Goal: Task Accomplishment & Management: Use online tool/utility

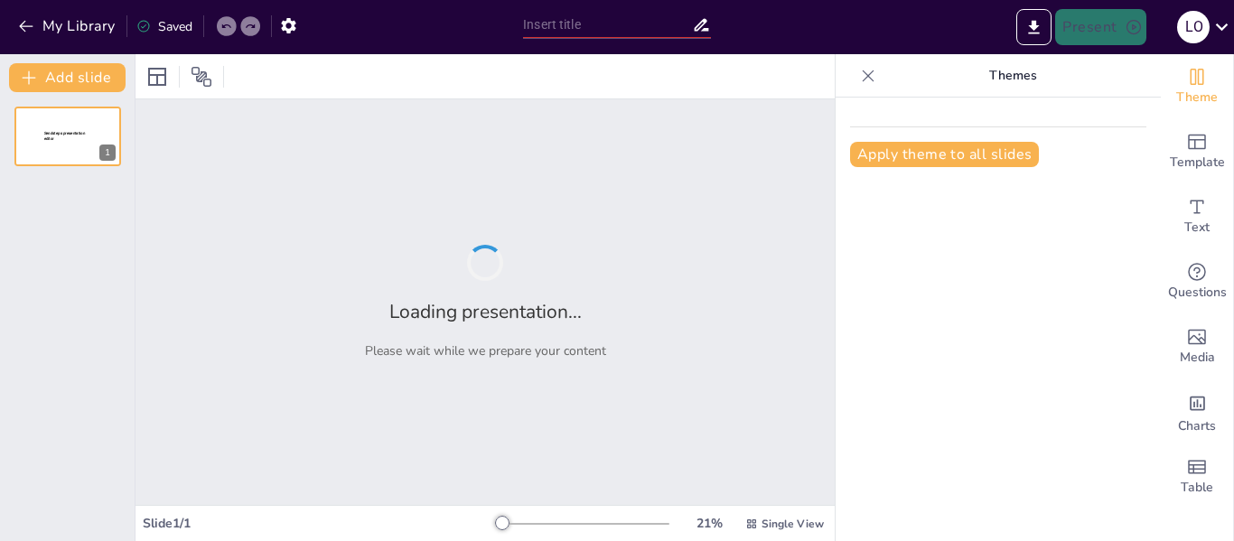
type input "¡Unidos por el Desarrollo! Revisión del PDT y Su Impacto en [GEOGRAPHIC_DATA][P…"
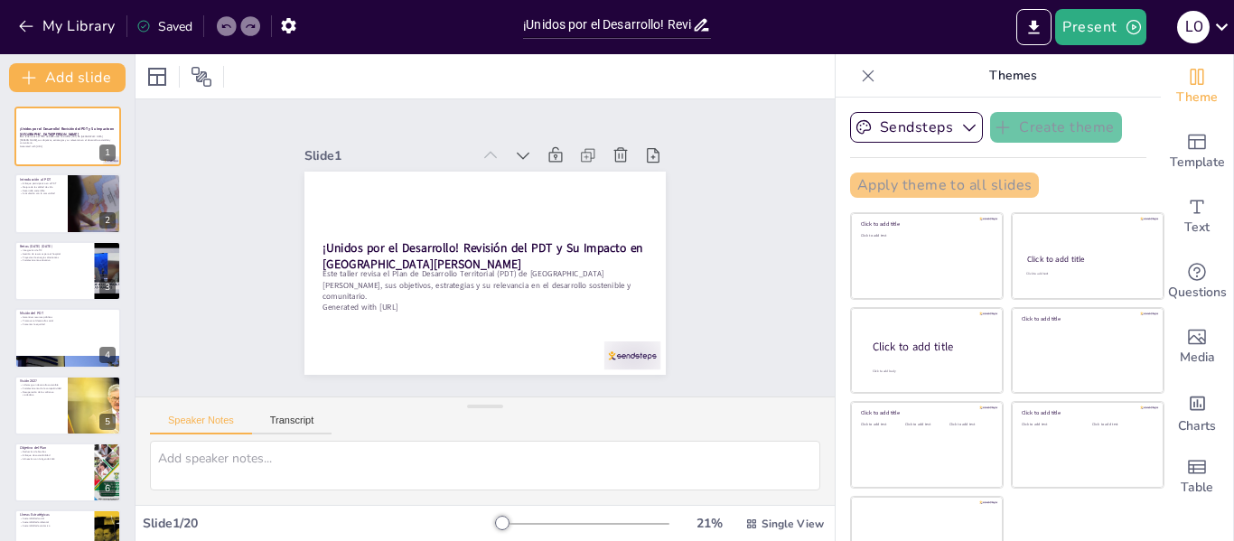
checkbox input "true"
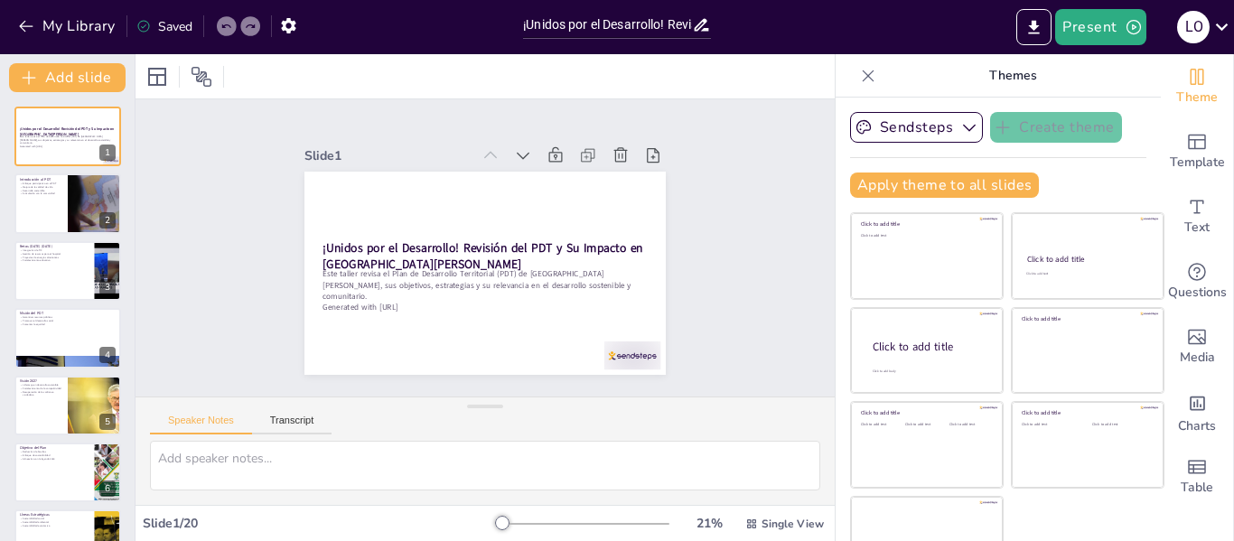
checkbox input "true"
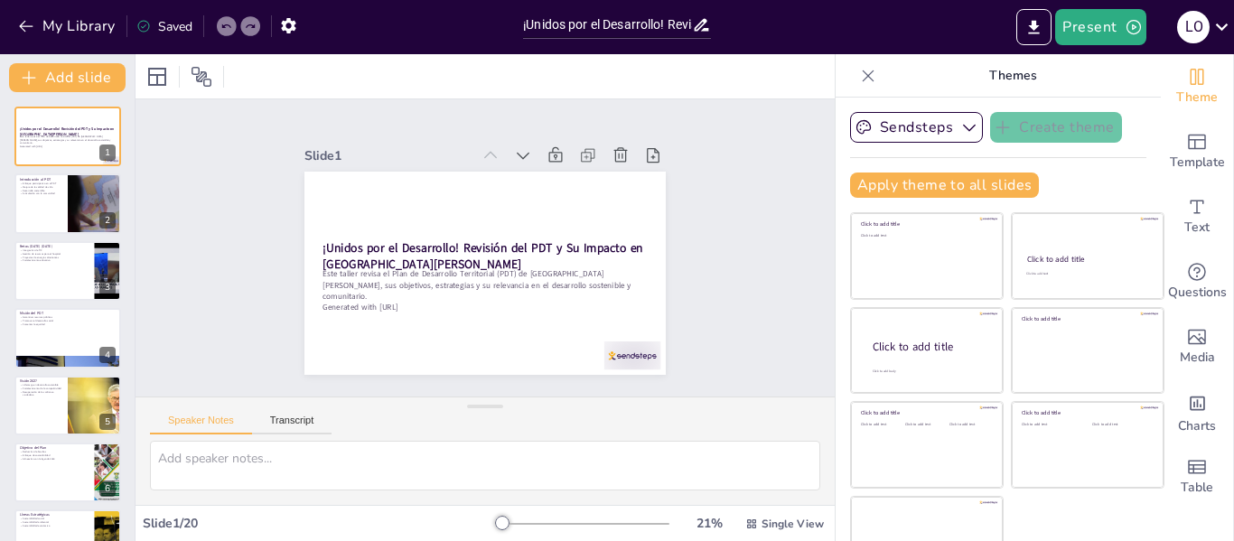
checkbox input "true"
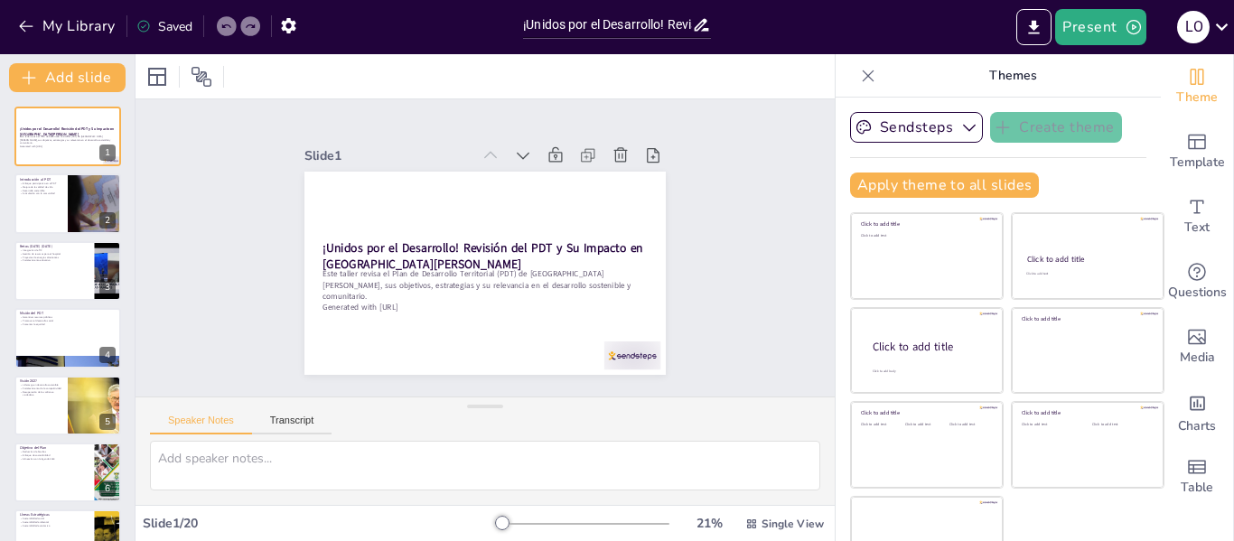
checkbox input "true"
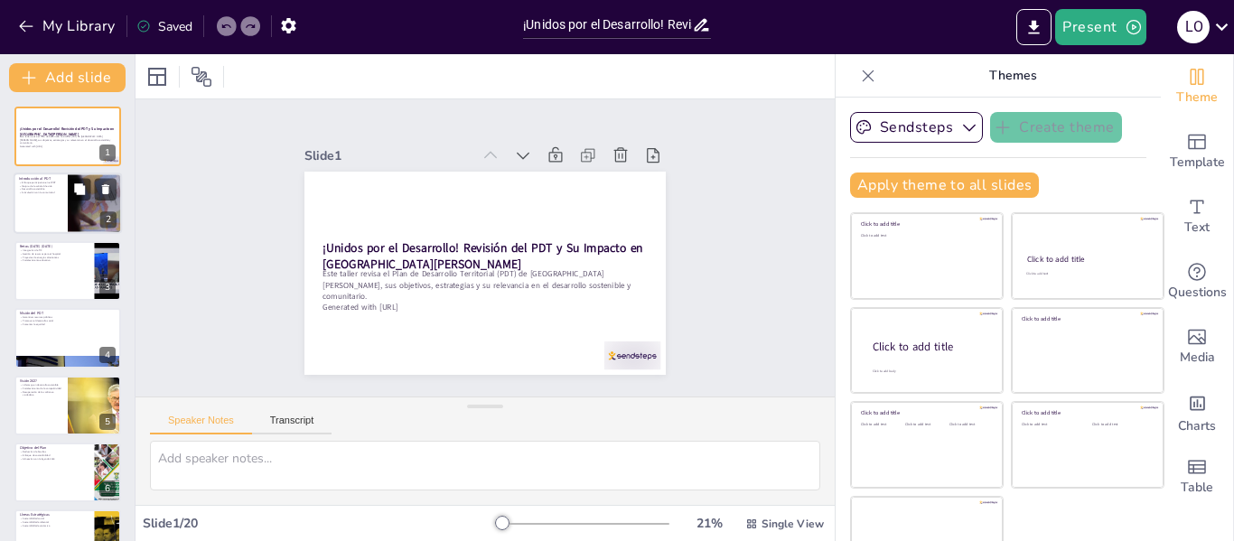
checkbox input "true"
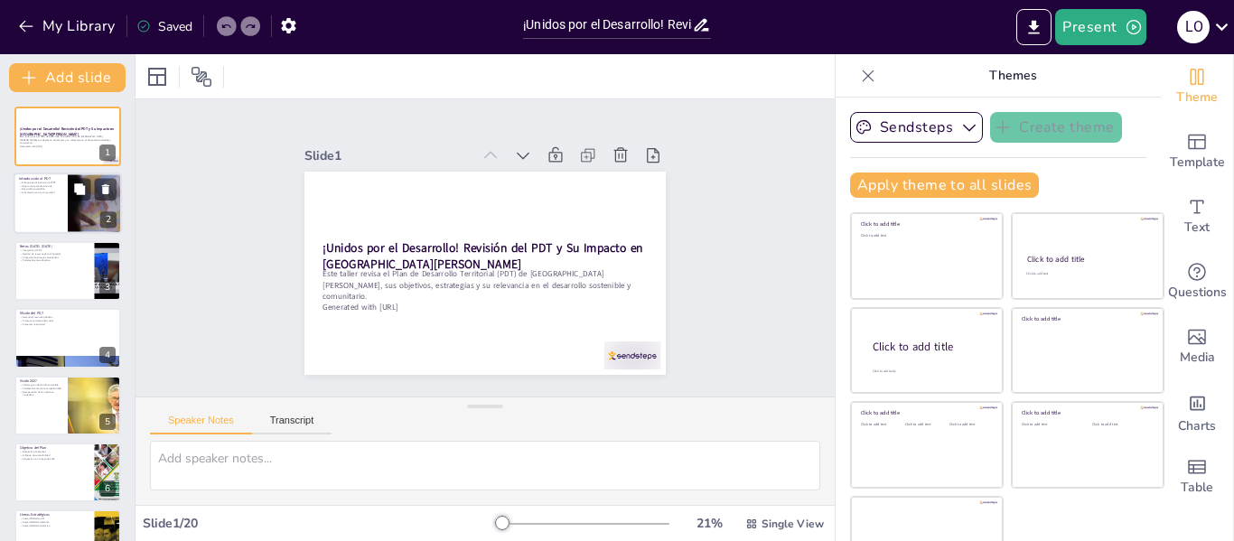
checkbox input "true"
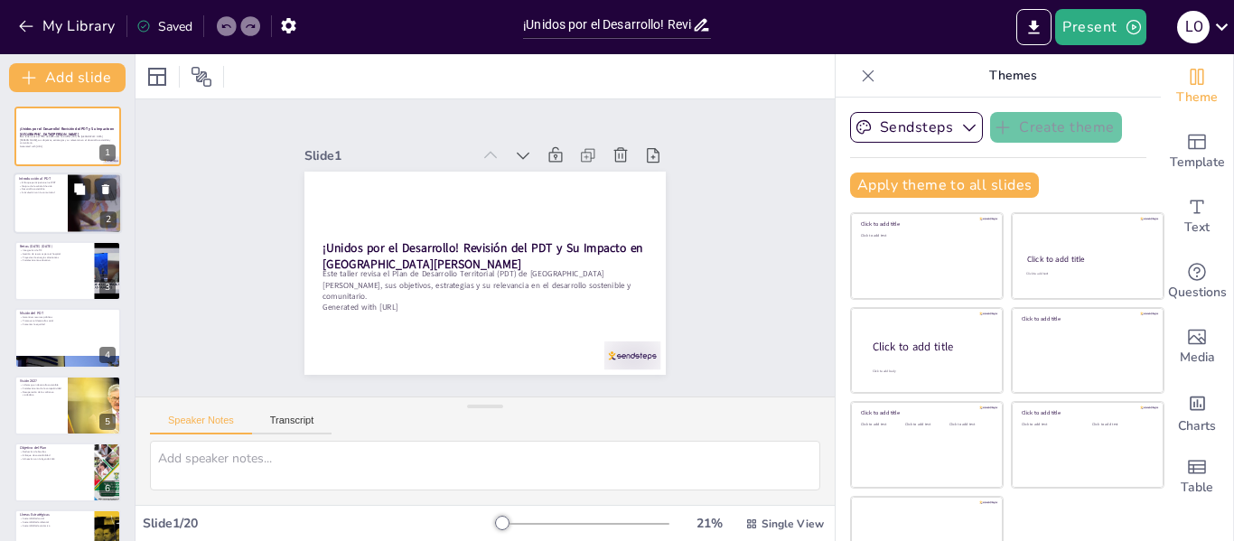
click at [55, 213] on div at bounding box center [68, 203] width 108 height 61
type textarea "Lo ipsumdo sitametconsec ad elits do ei temporincid utl ETD, ma ali enimadm v q…"
checkbox input "true"
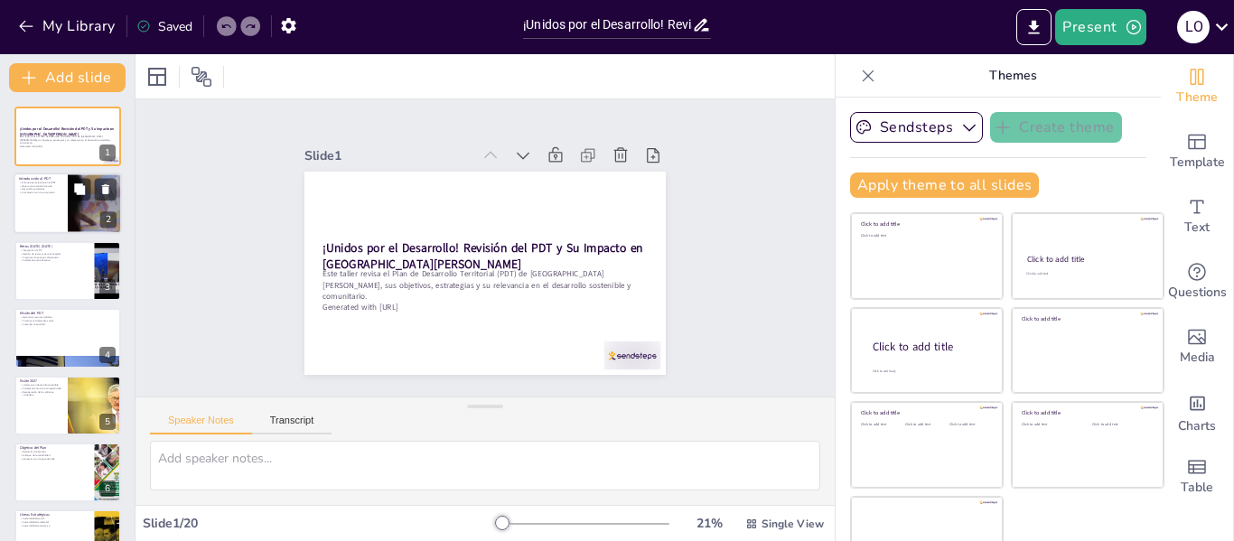
checkbox input "true"
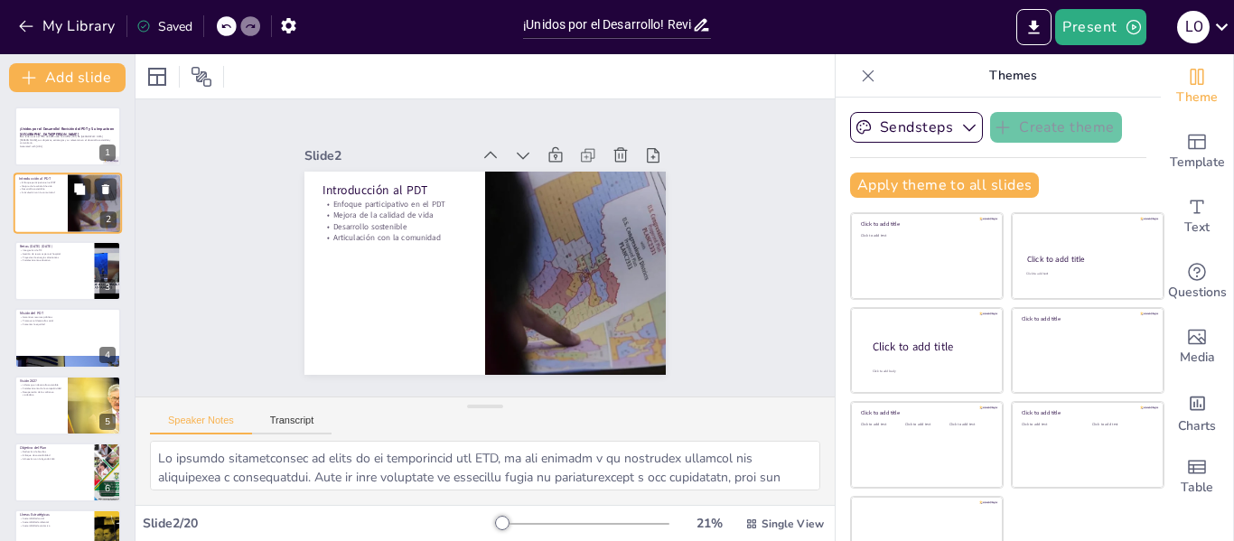
checkbox input "true"
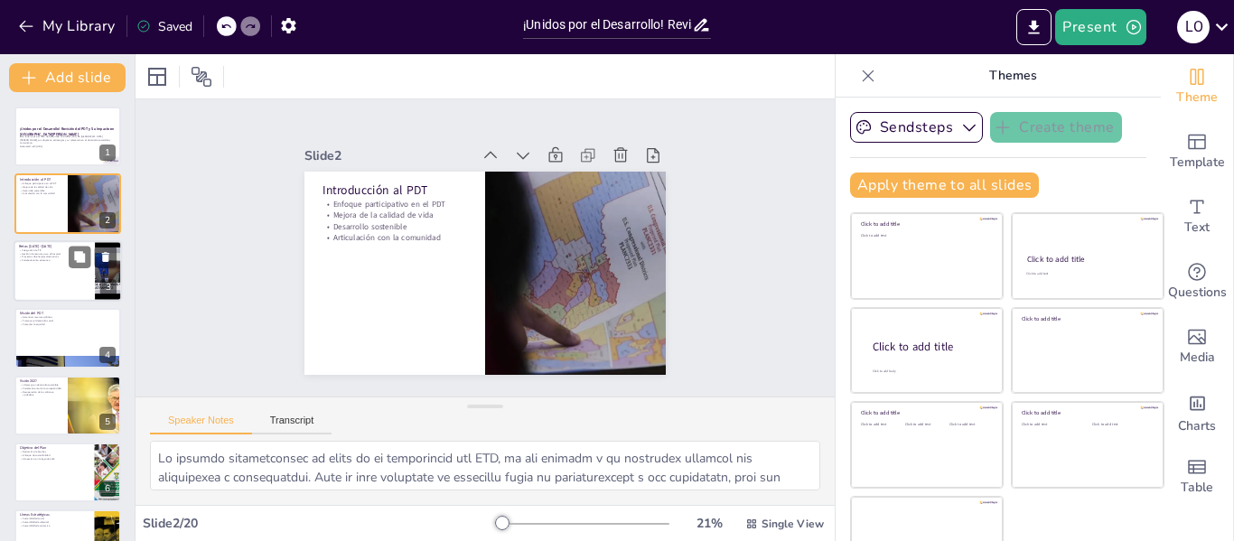
checkbox input "true"
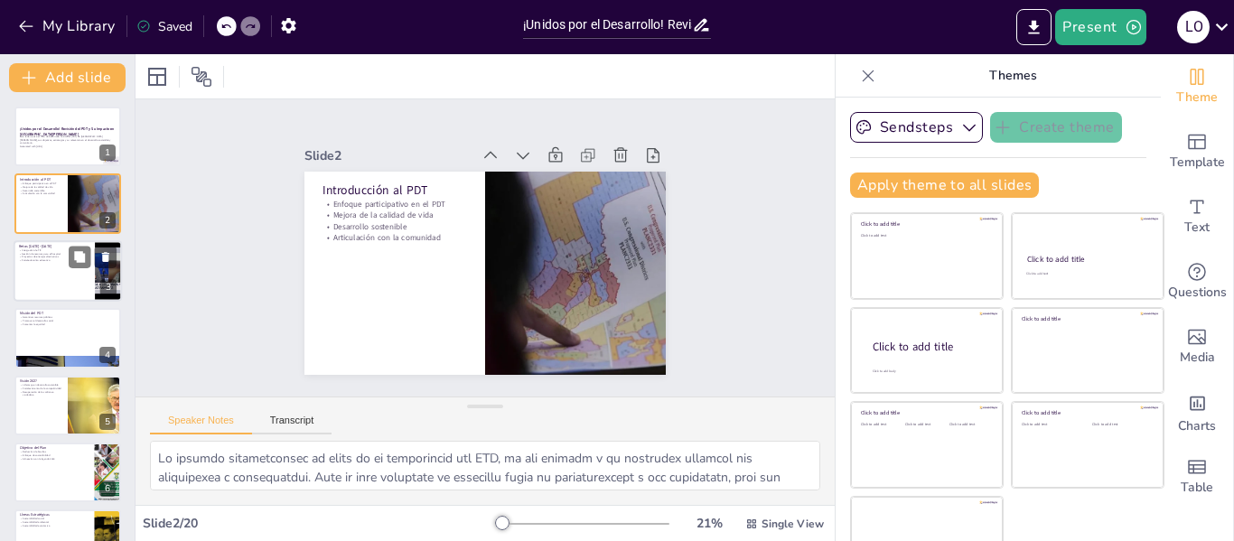
checkbox input "true"
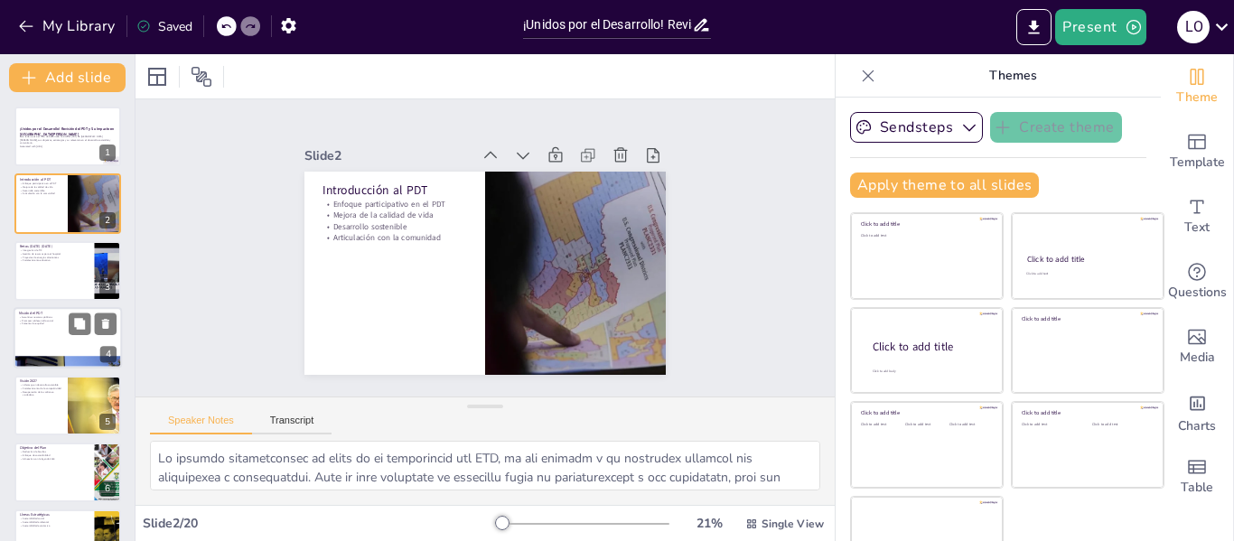
checkbox input "true"
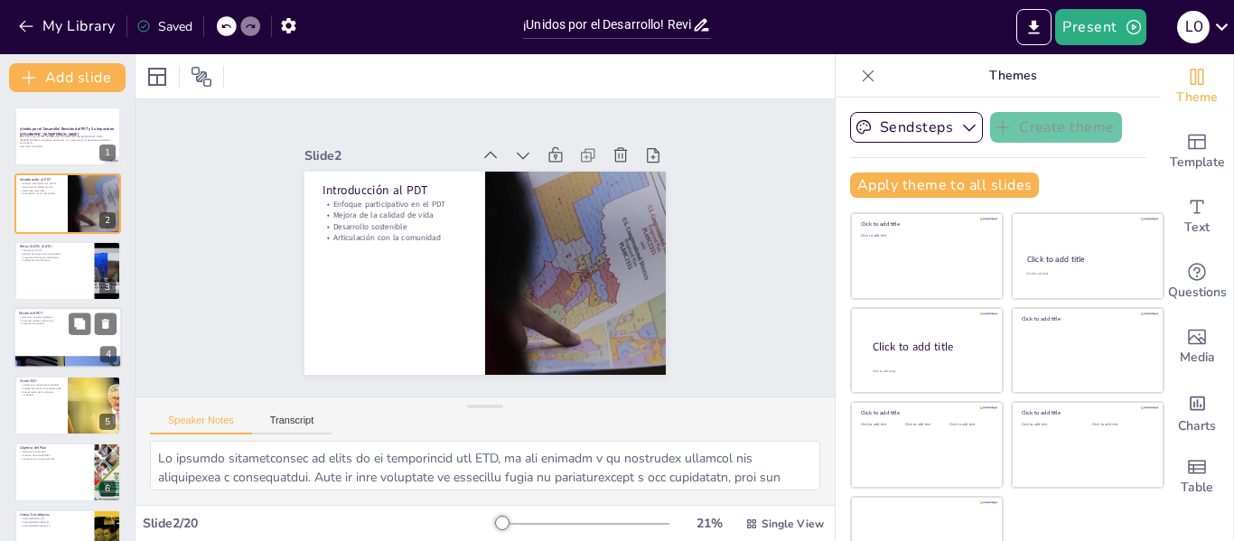
checkbox input "true"
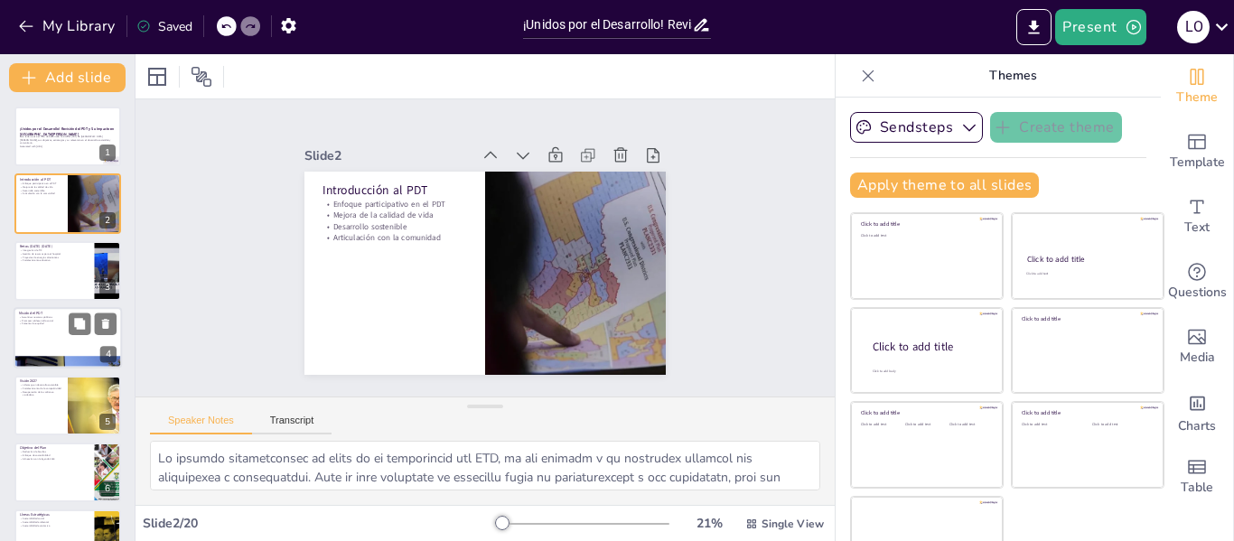
checkbox input "true"
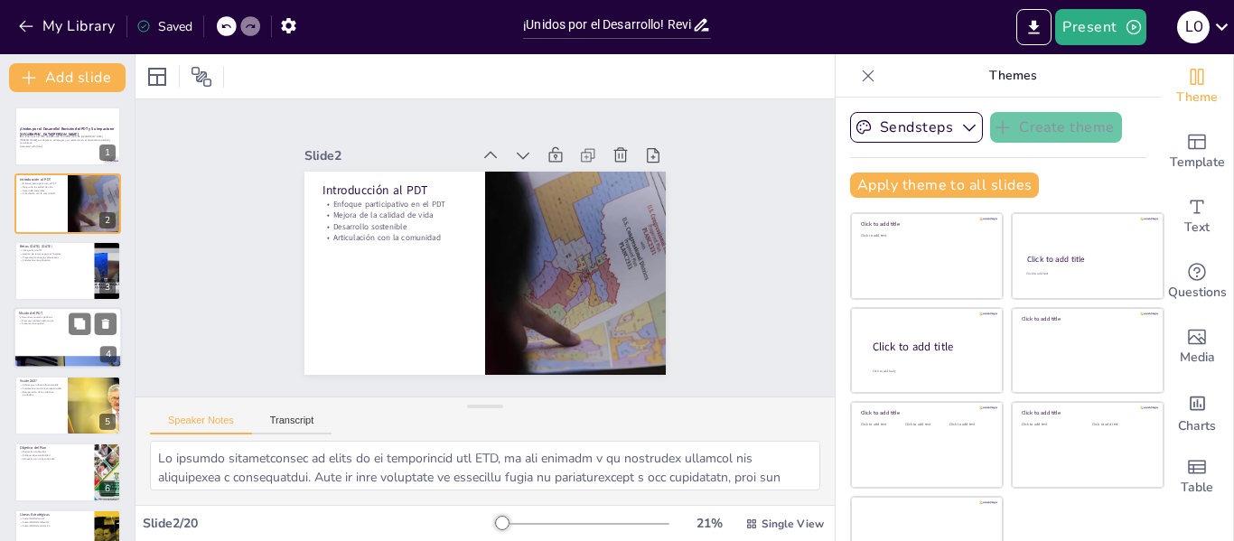
checkbox input "true"
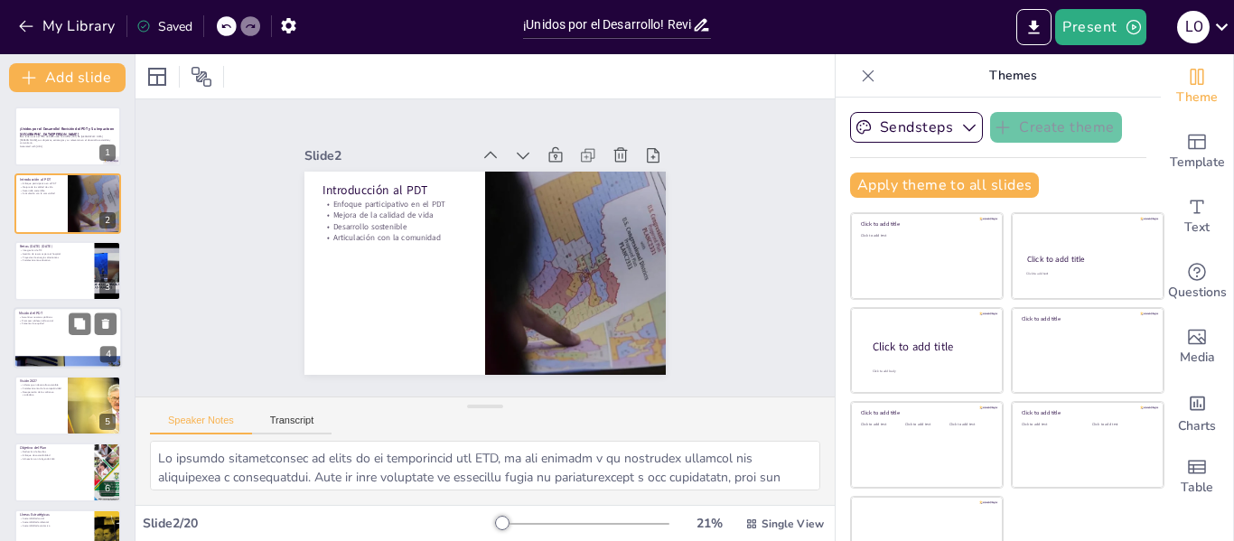
checkbox input "true"
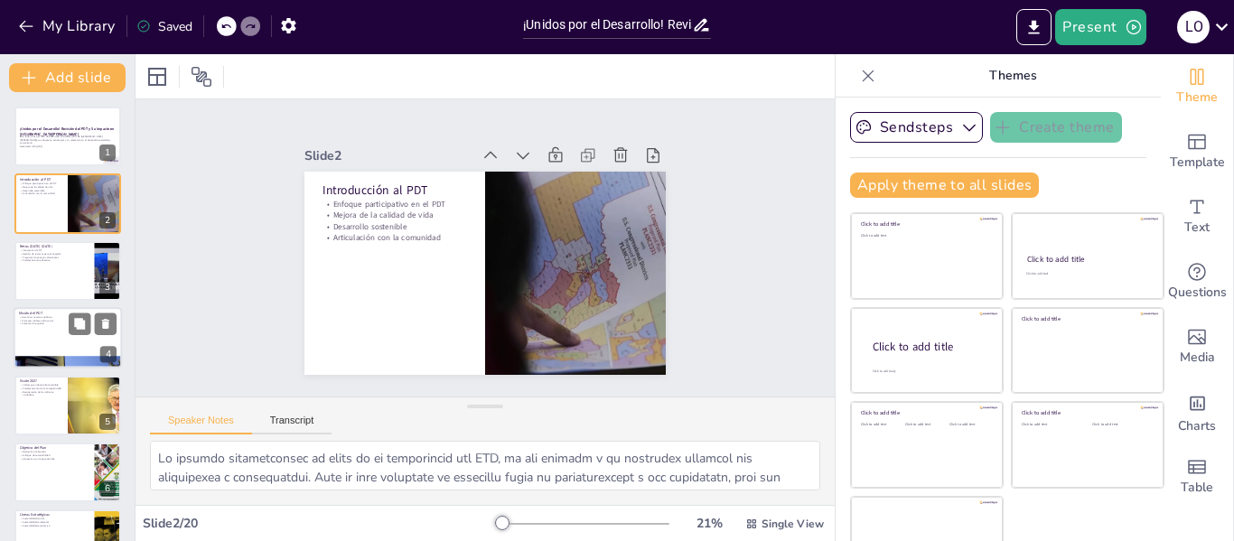
checkbox input "true"
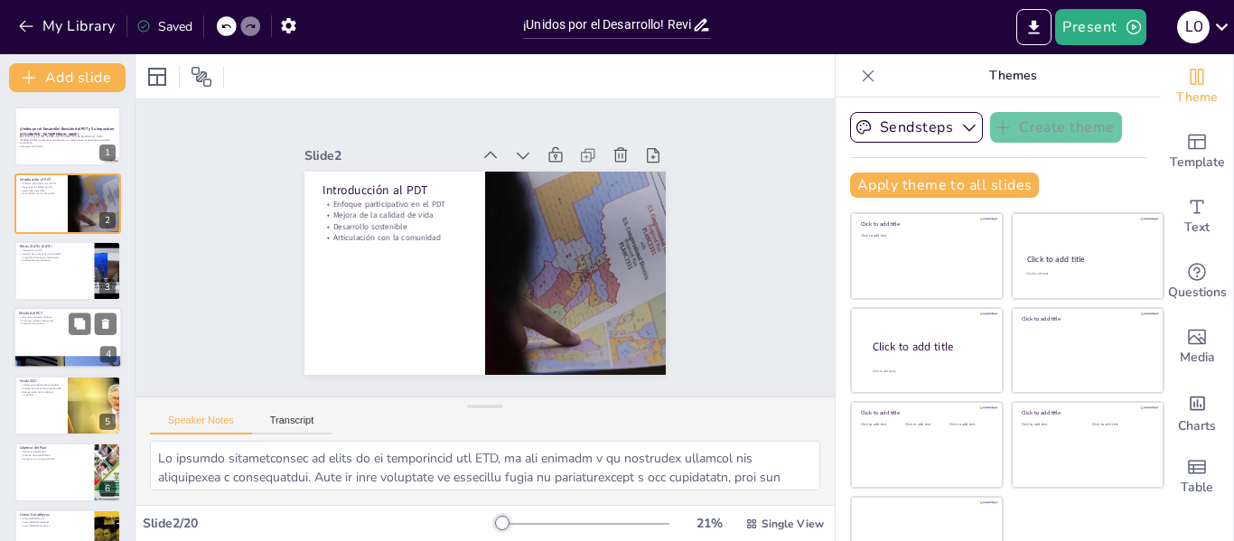
checkbox input "true"
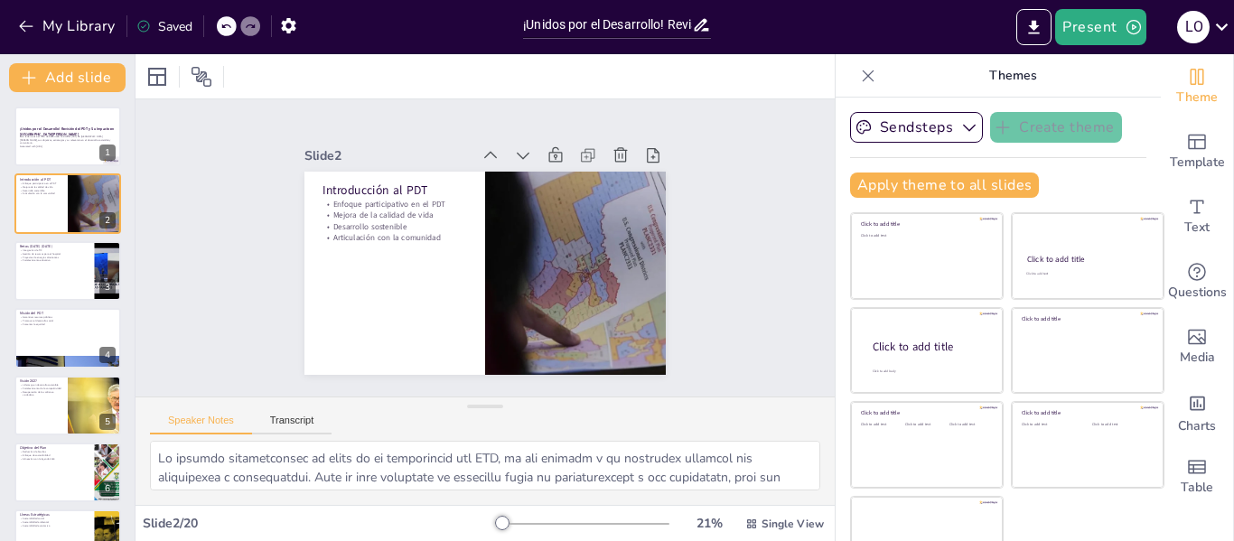
checkbox input "true"
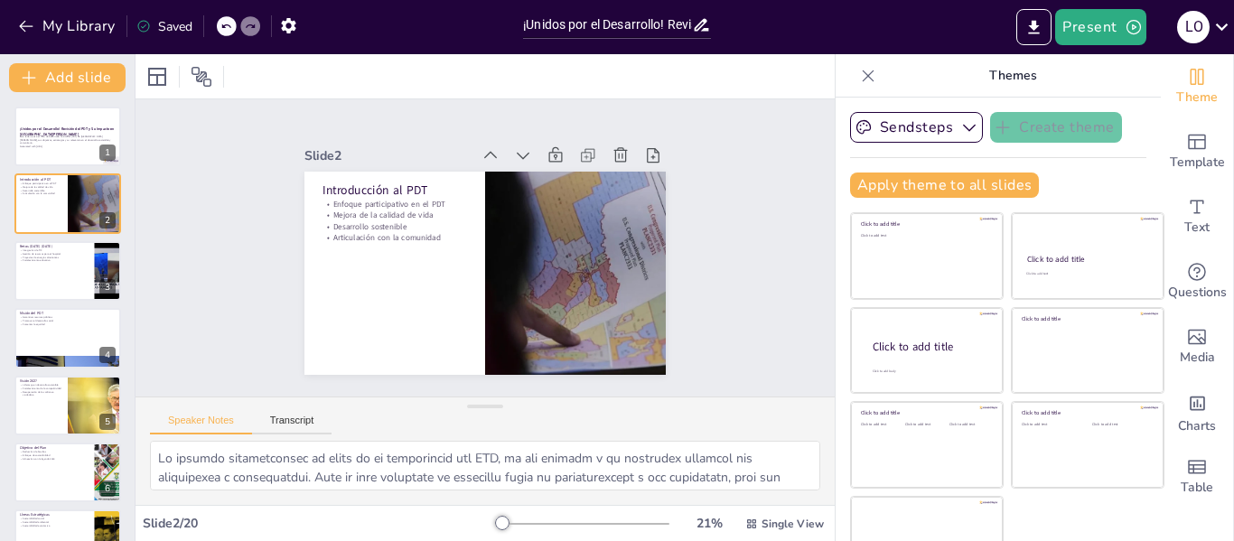
checkbox input "true"
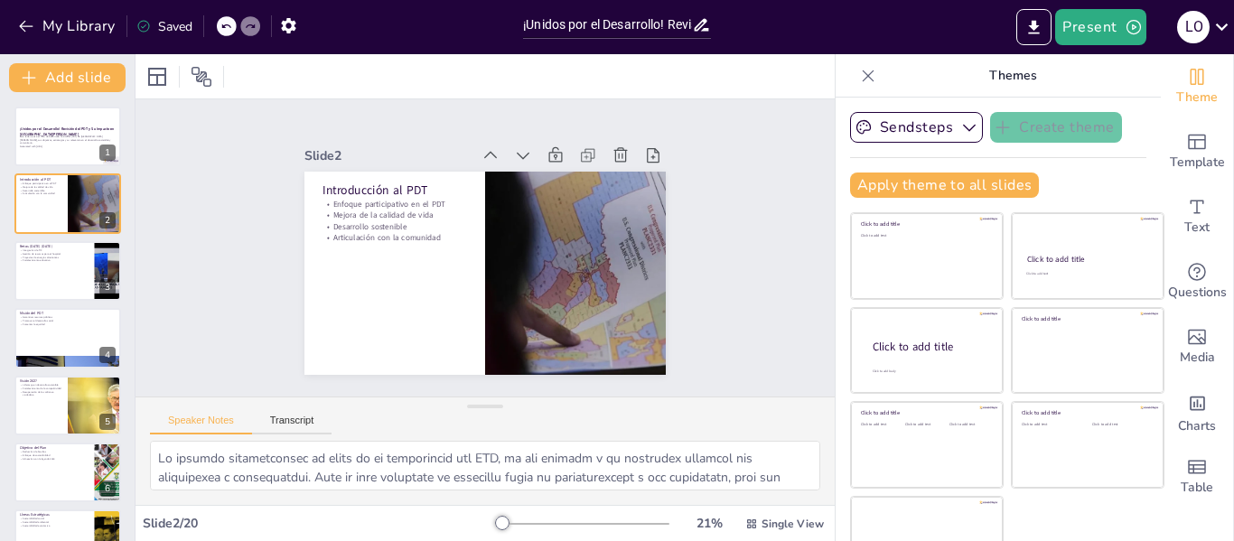
checkbox input "true"
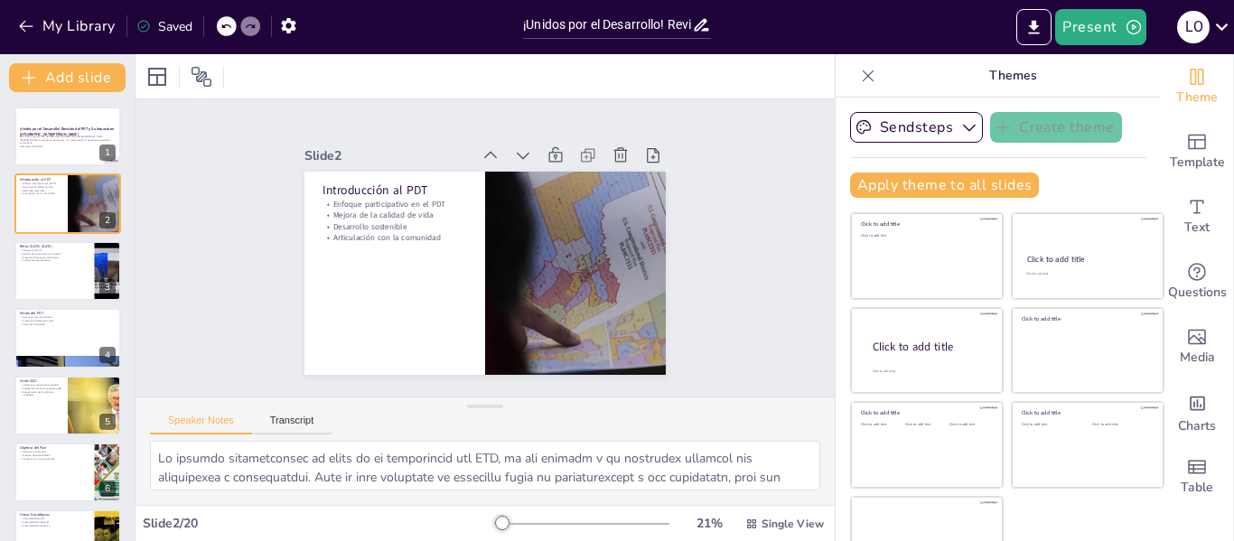
checkbox input "true"
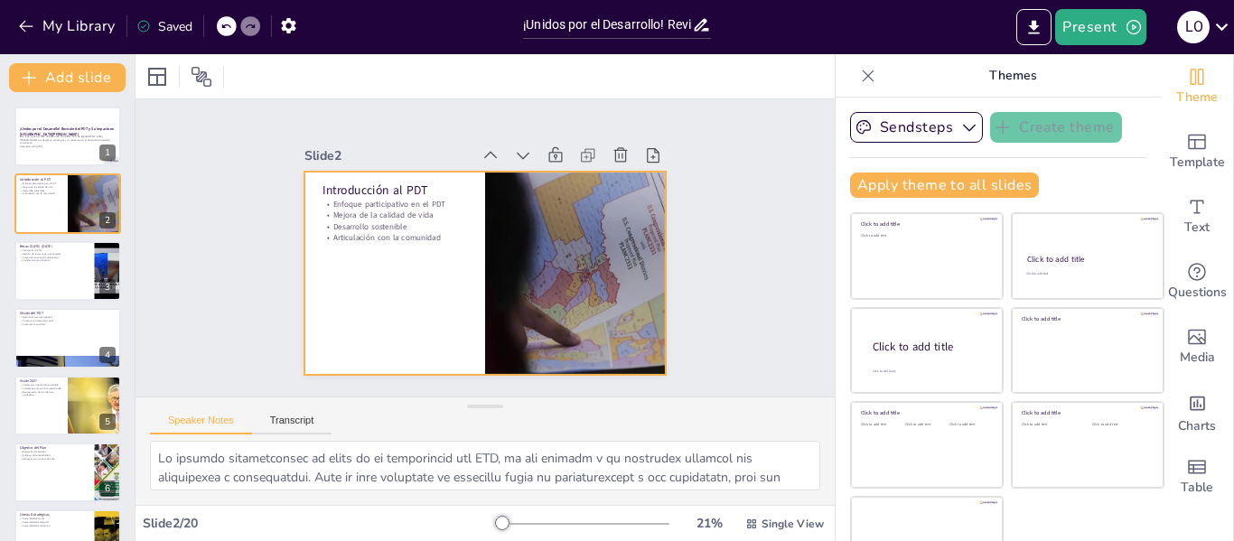
checkbox input "true"
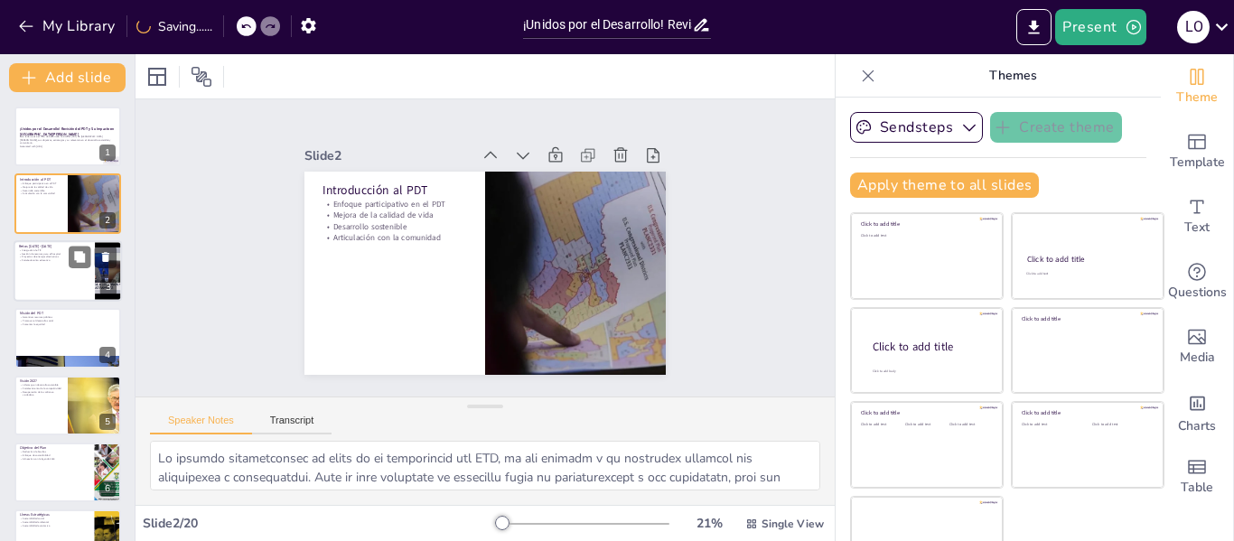
checkbox input "true"
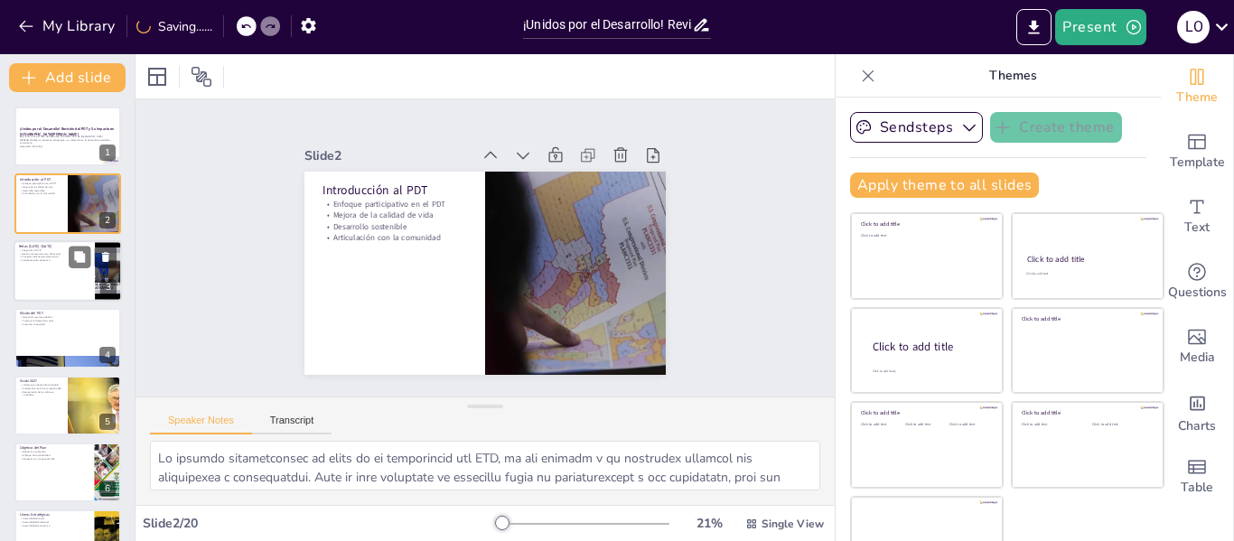
checkbox input "true"
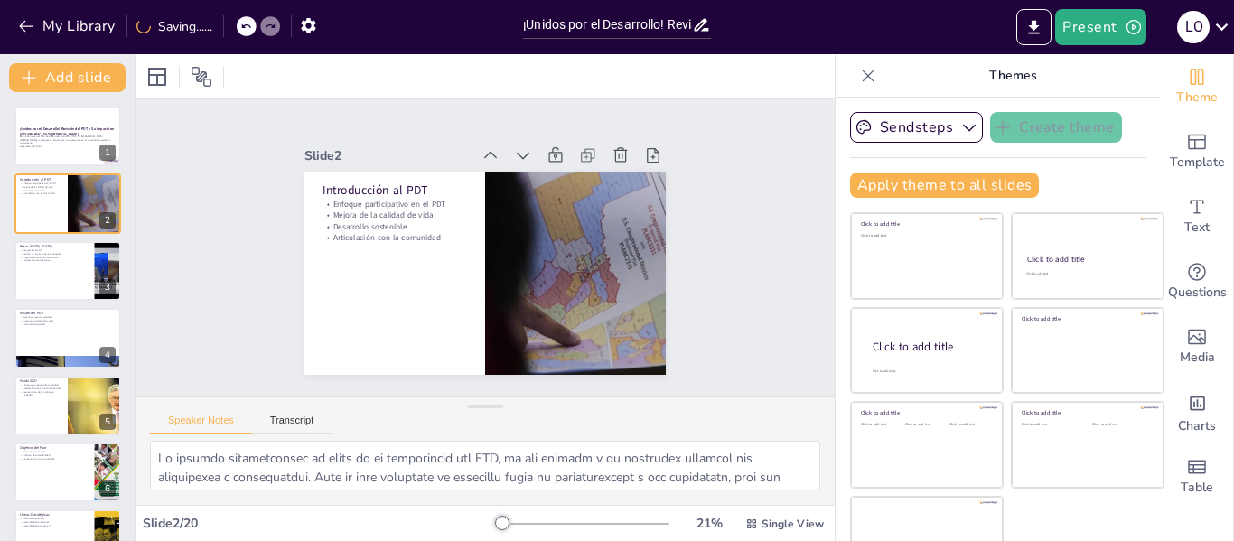
checkbox input "true"
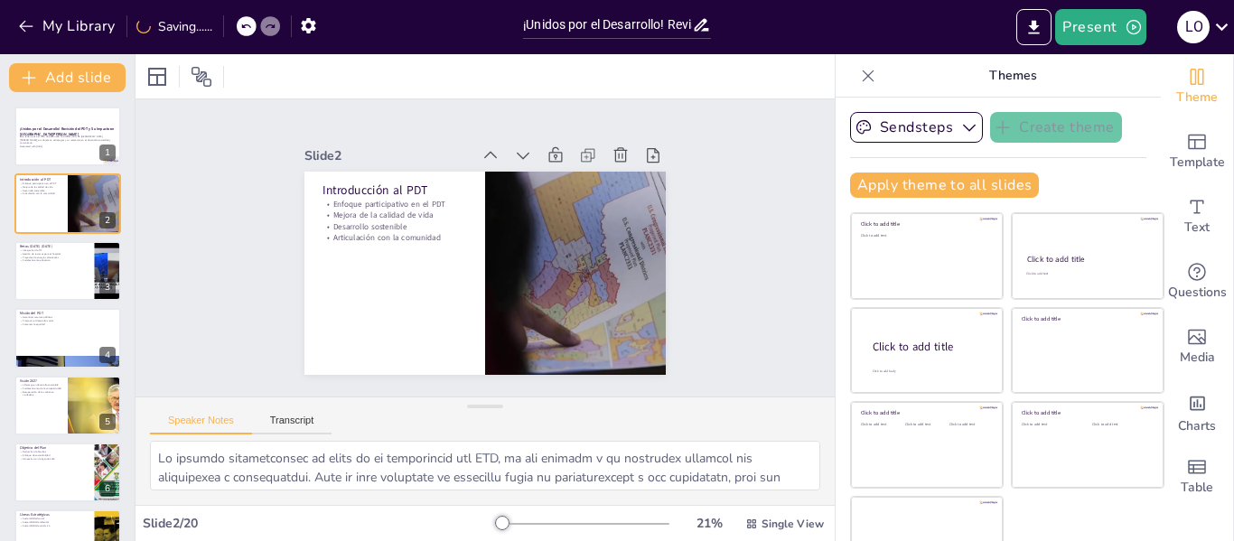
checkbox input "true"
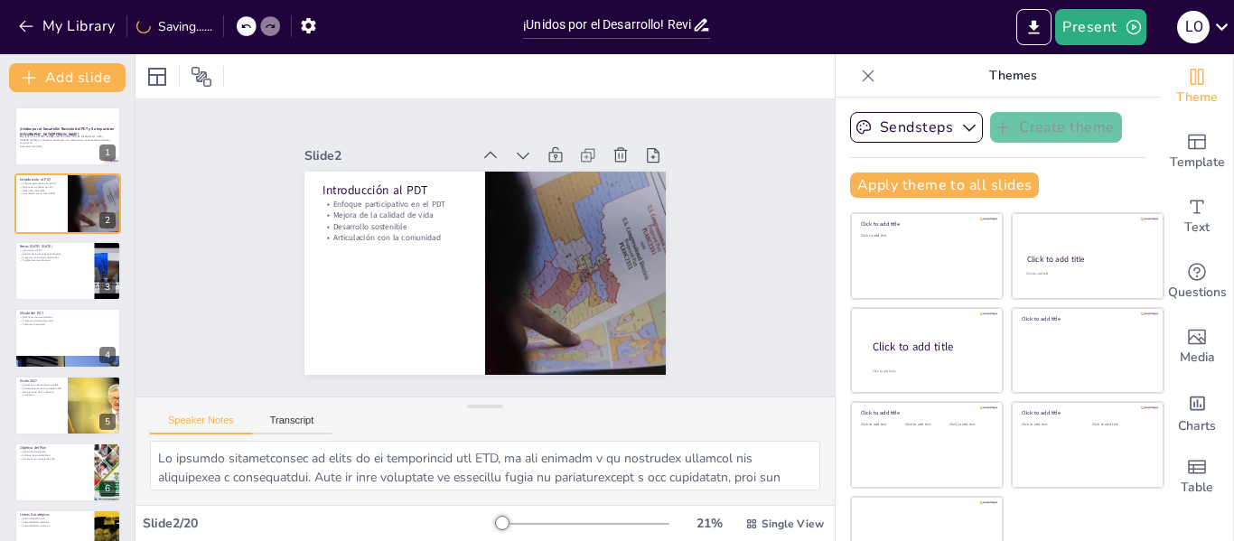
checkbox input "true"
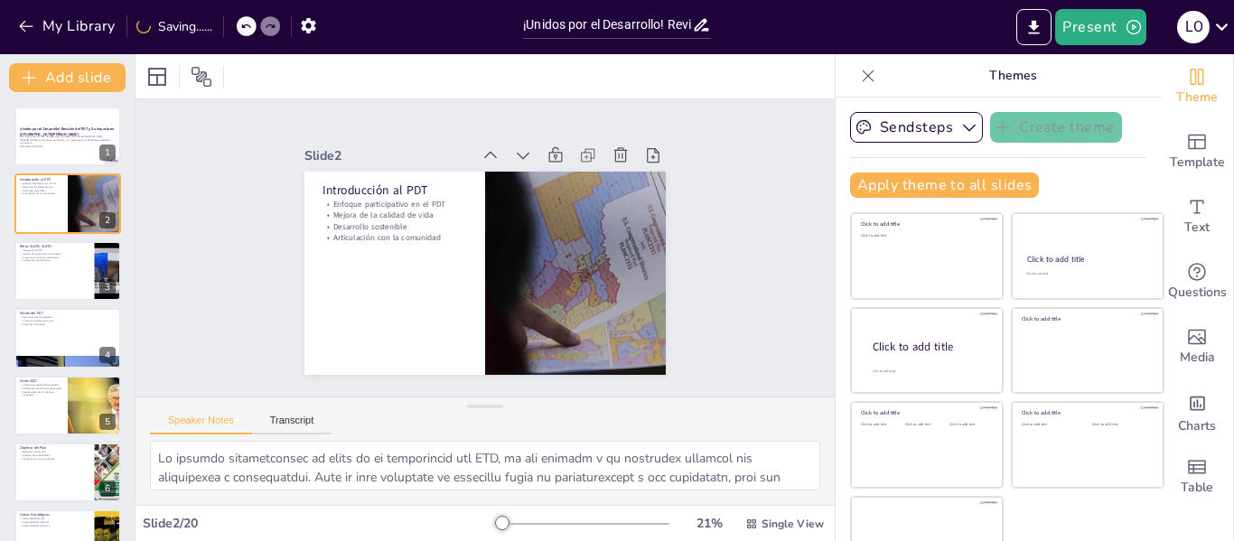
checkbox input "true"
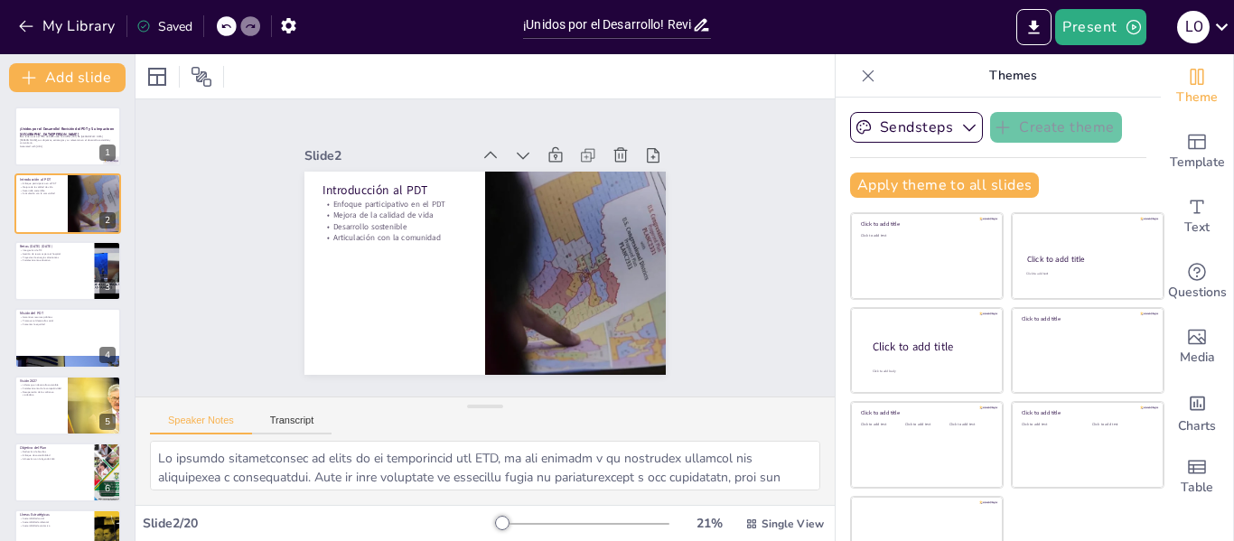
checkbox input "true"
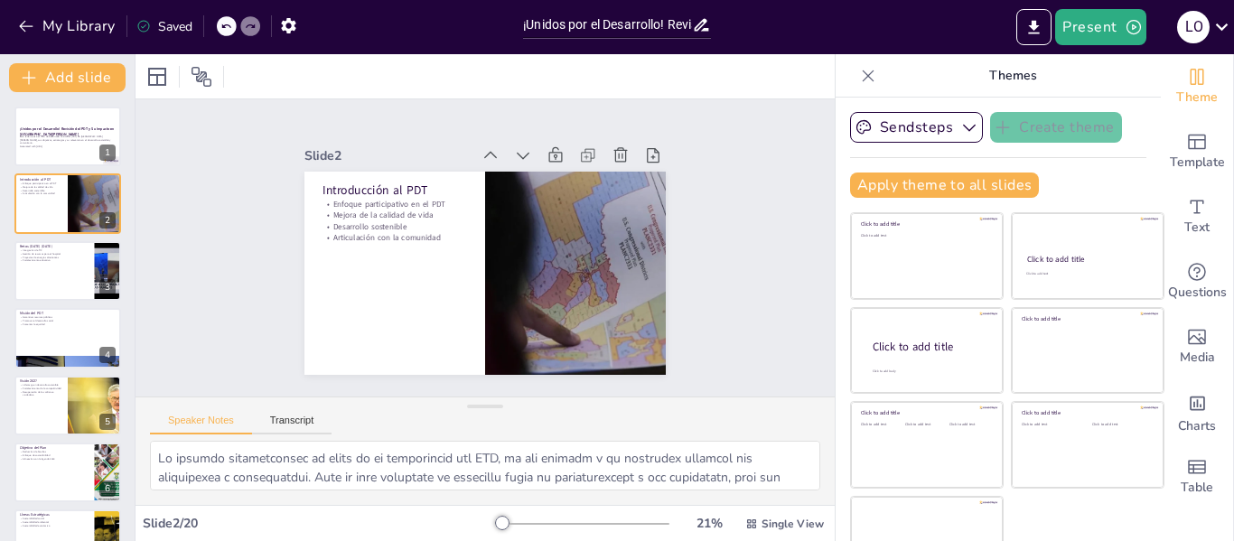
checkbox input "true"
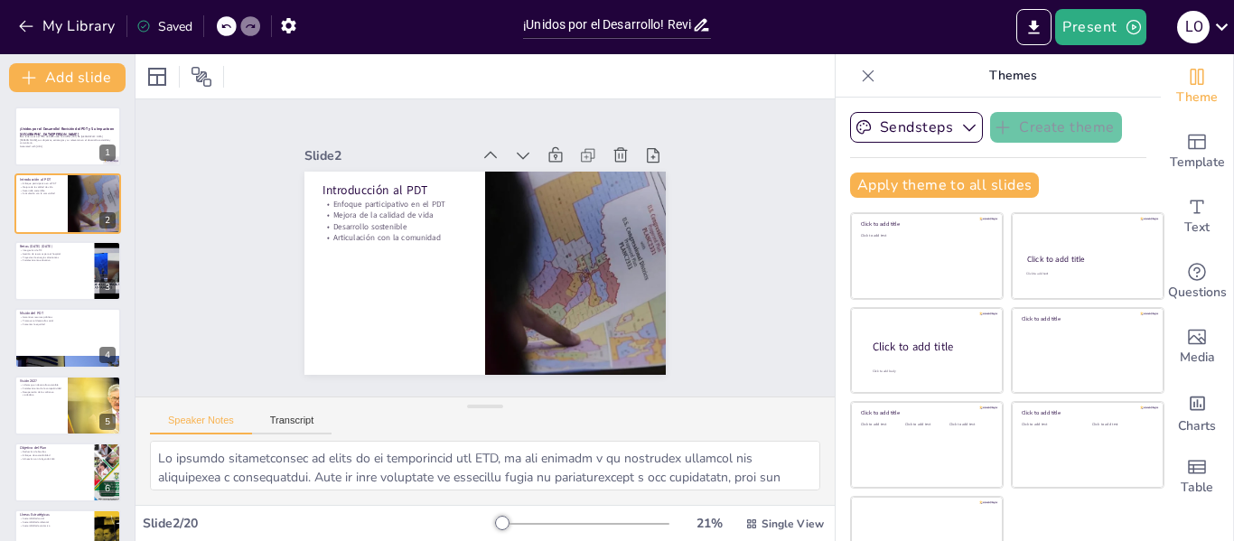
checkbox input "true"
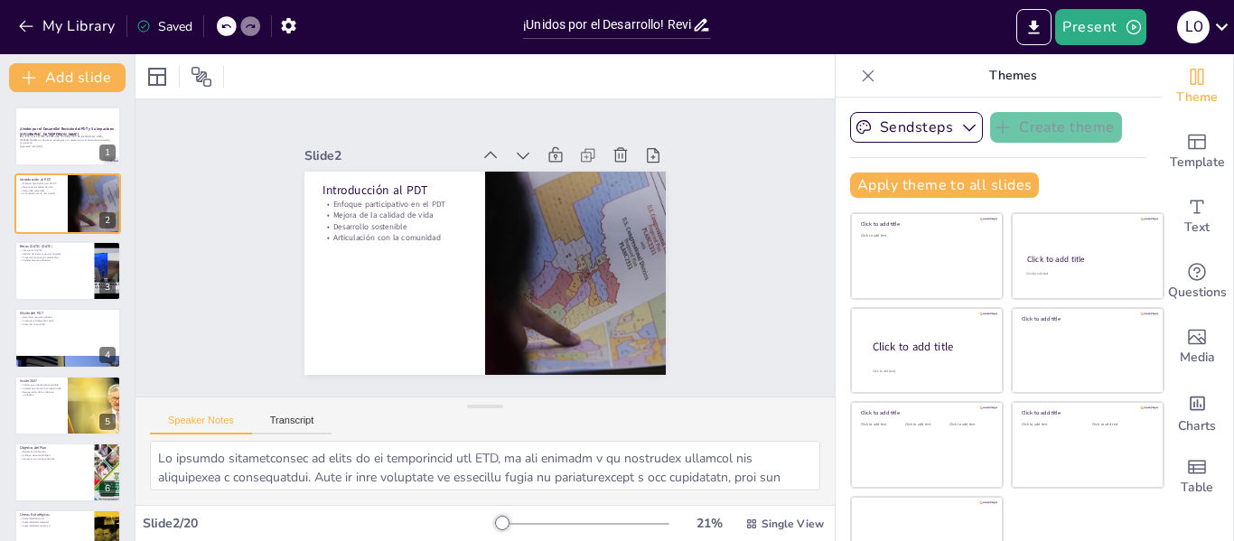
checkbox input "true"
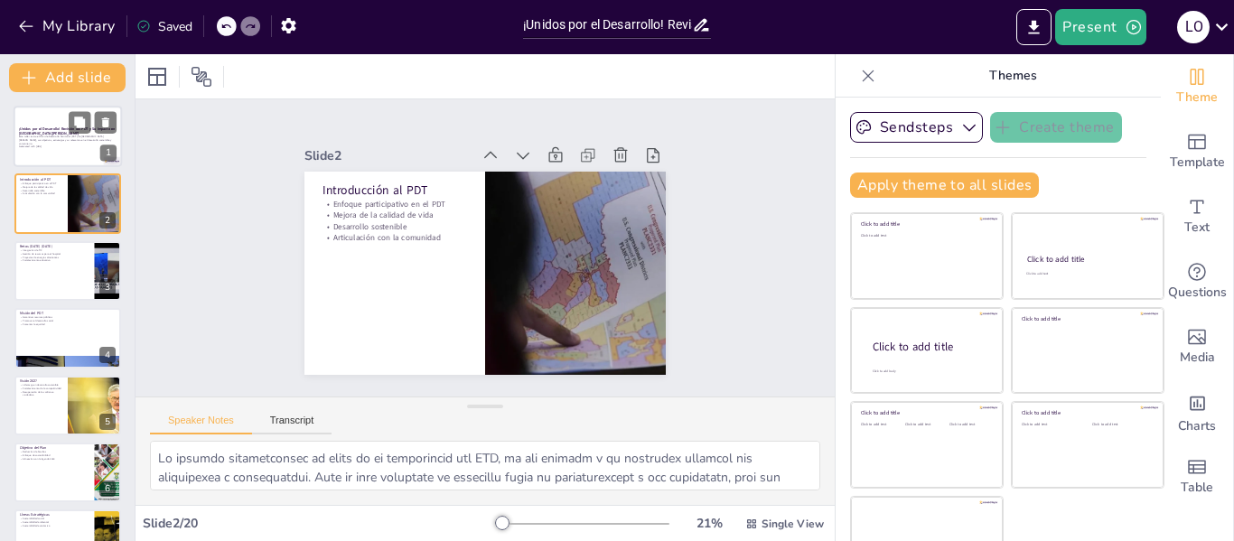
checkbox input "true"
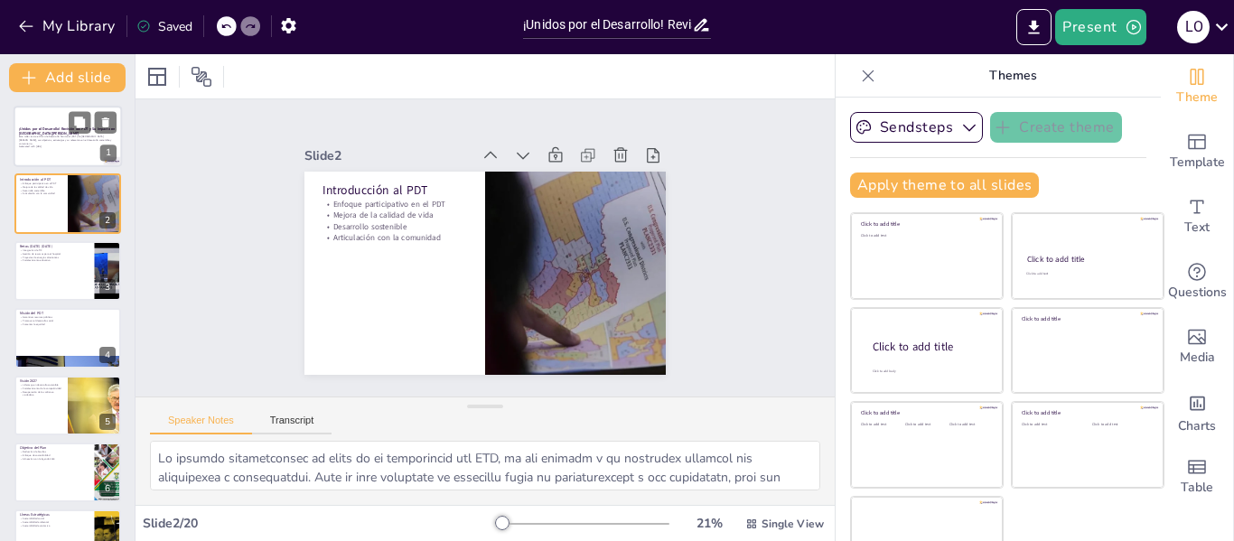
checkbox input "true"
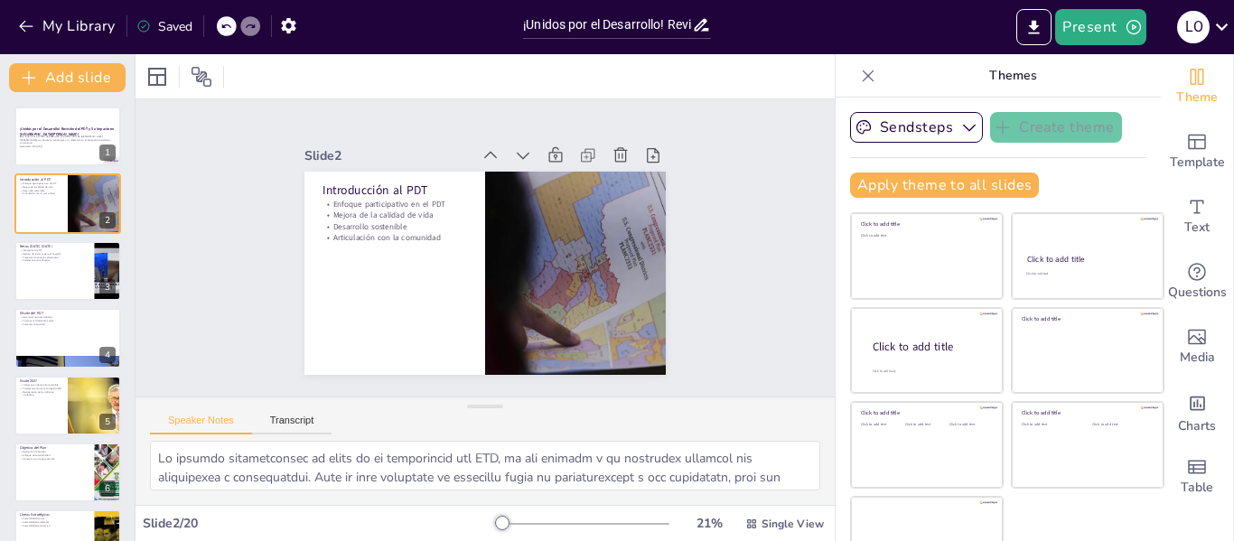
checkbox input "true"
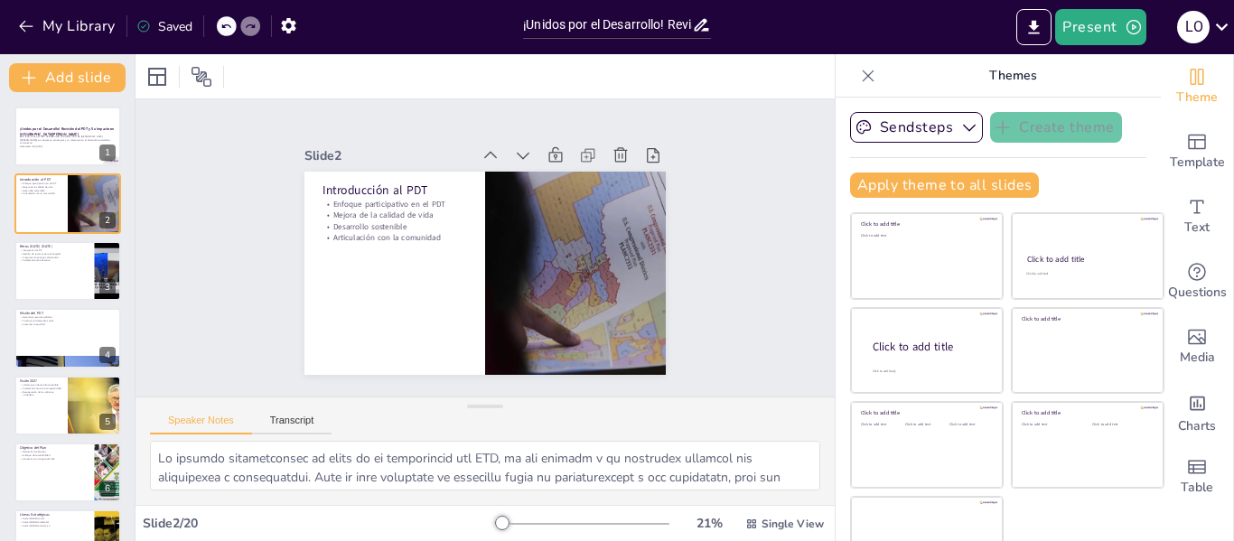
checkbox input "true"
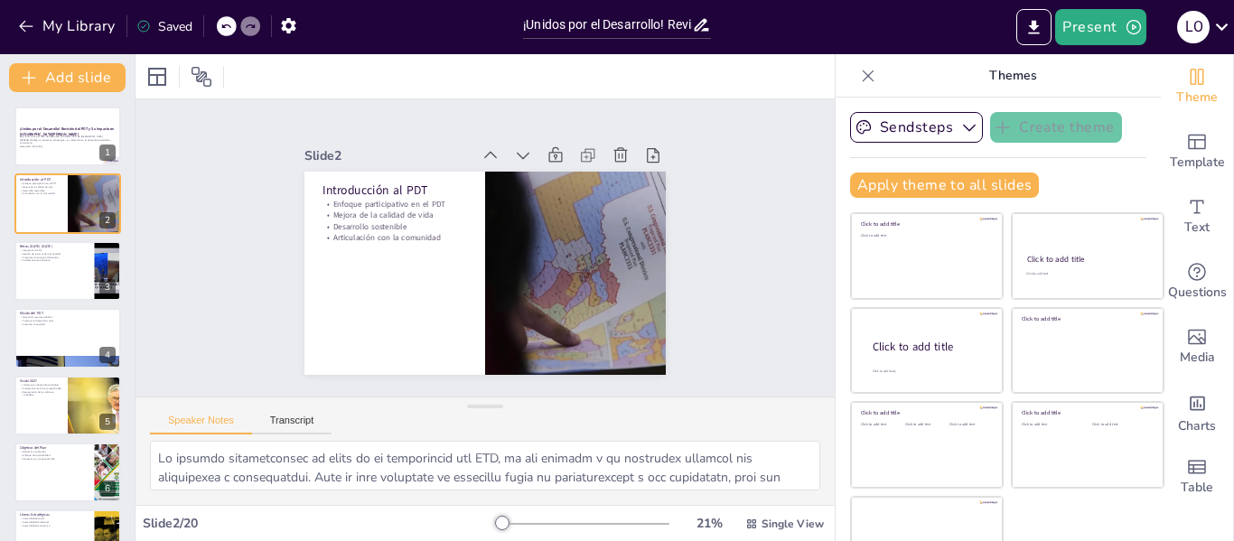
checkbox input "true"
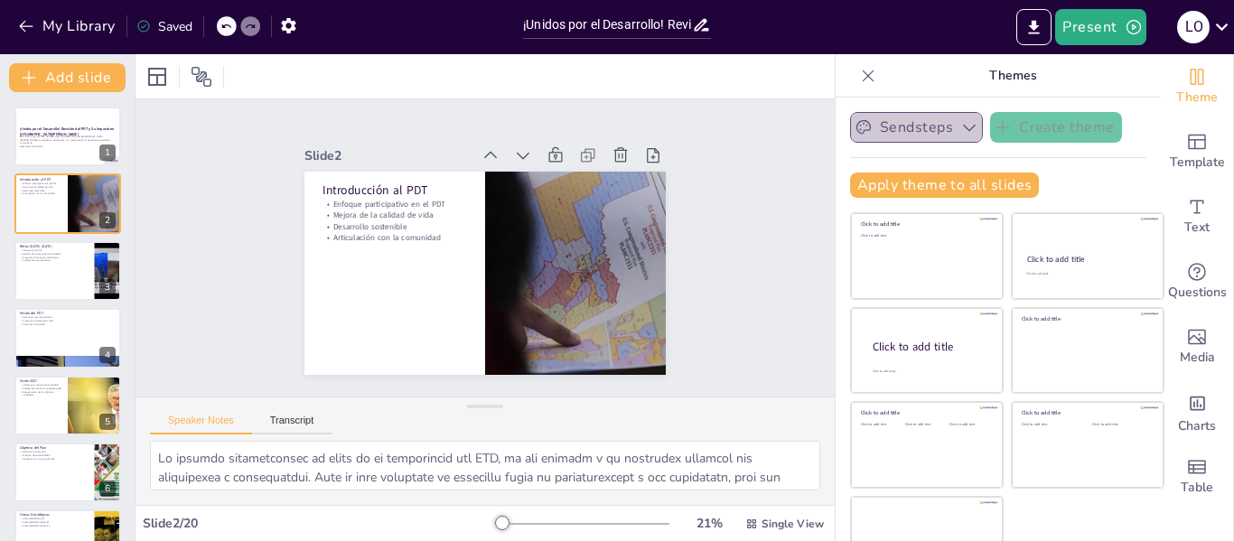
click at [960, 132] on icon "button" at bounding box center [969, 127] width 18 height 18
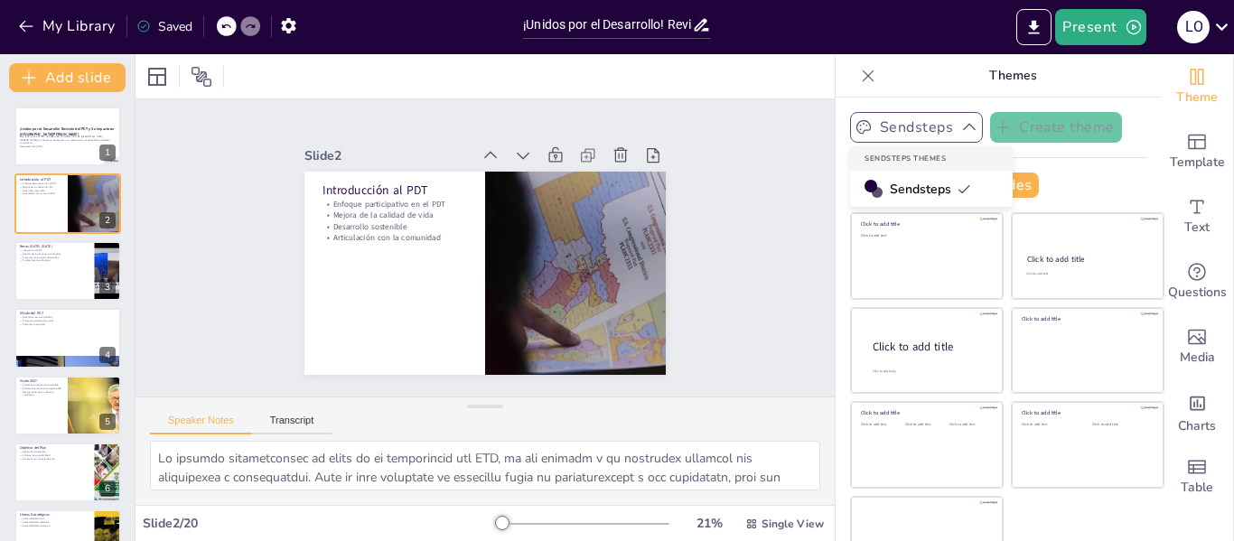
checkbox input "true"
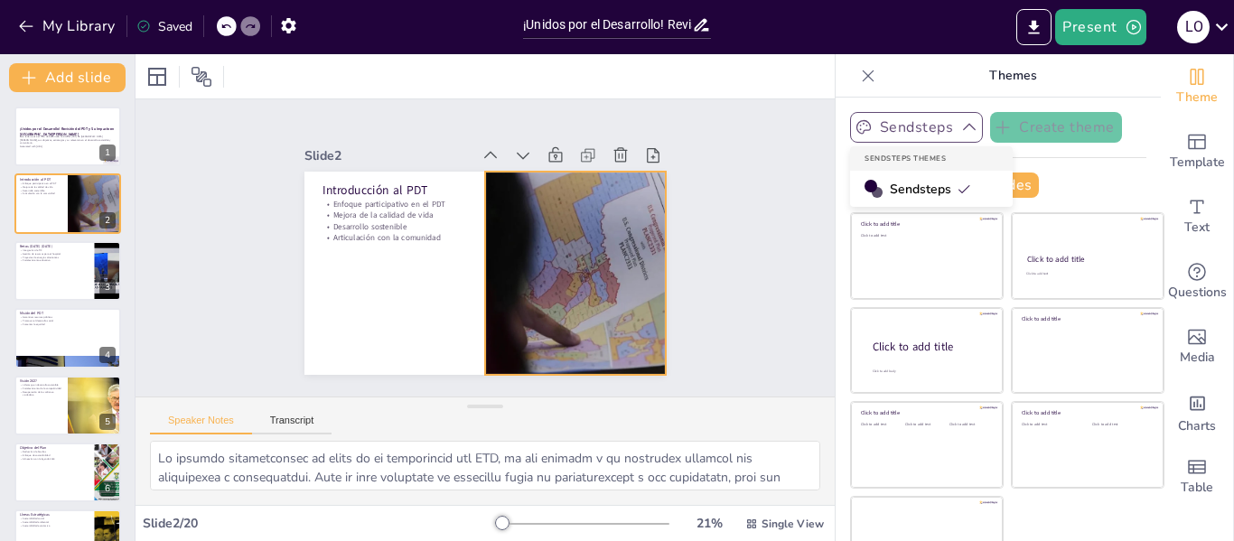
checkbox input "true"
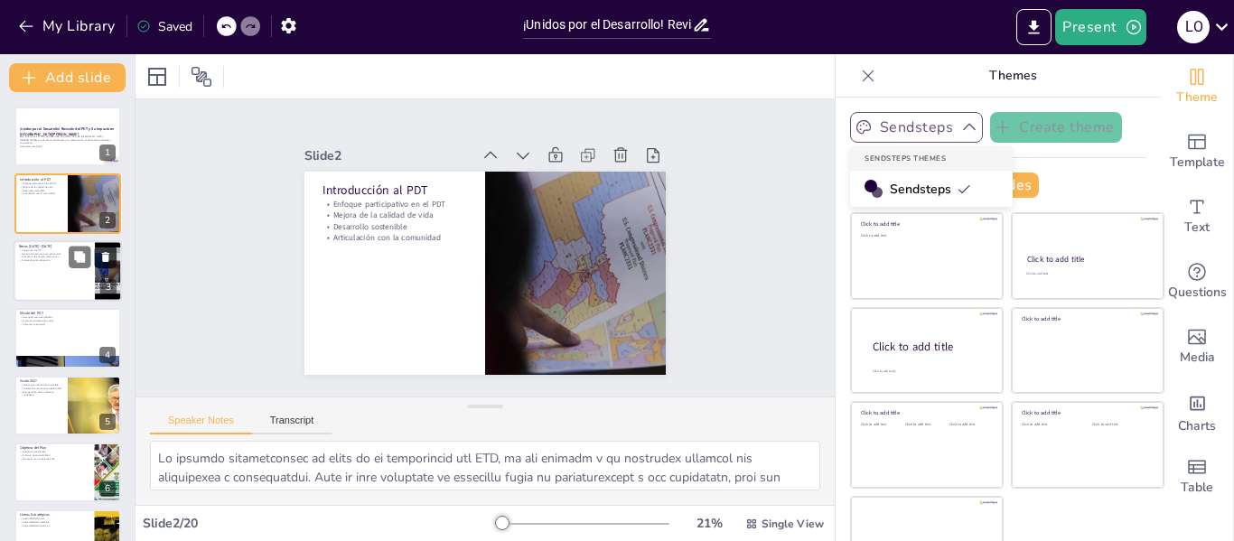
checkbox input "true"
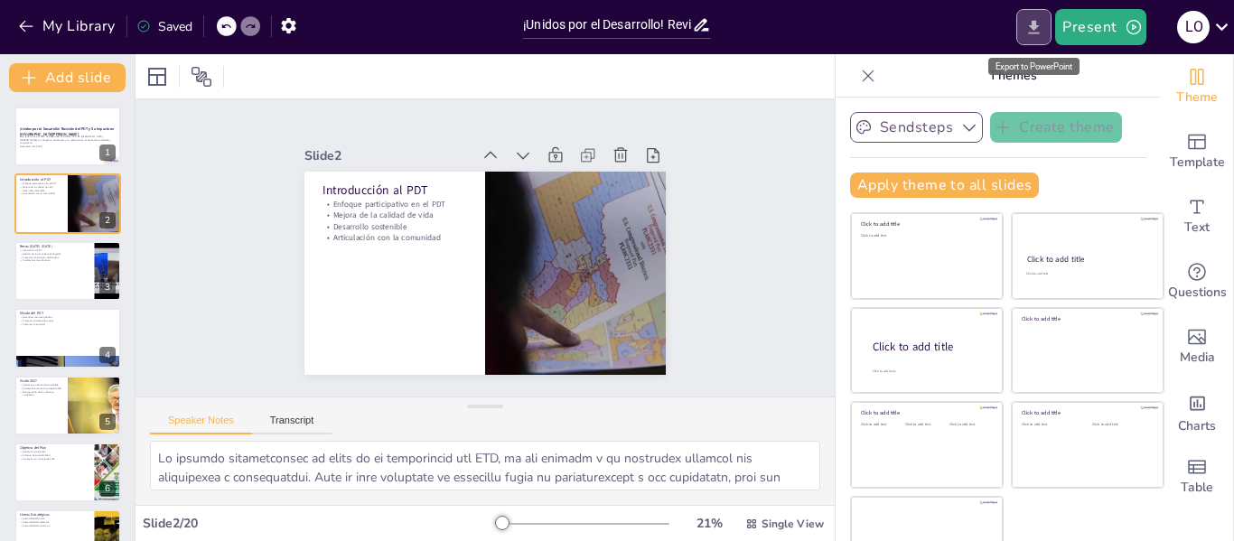
click at [1028, 30] on icon "Export to PowerPoint" at bounding box center [1033, 27] width 19 height 19
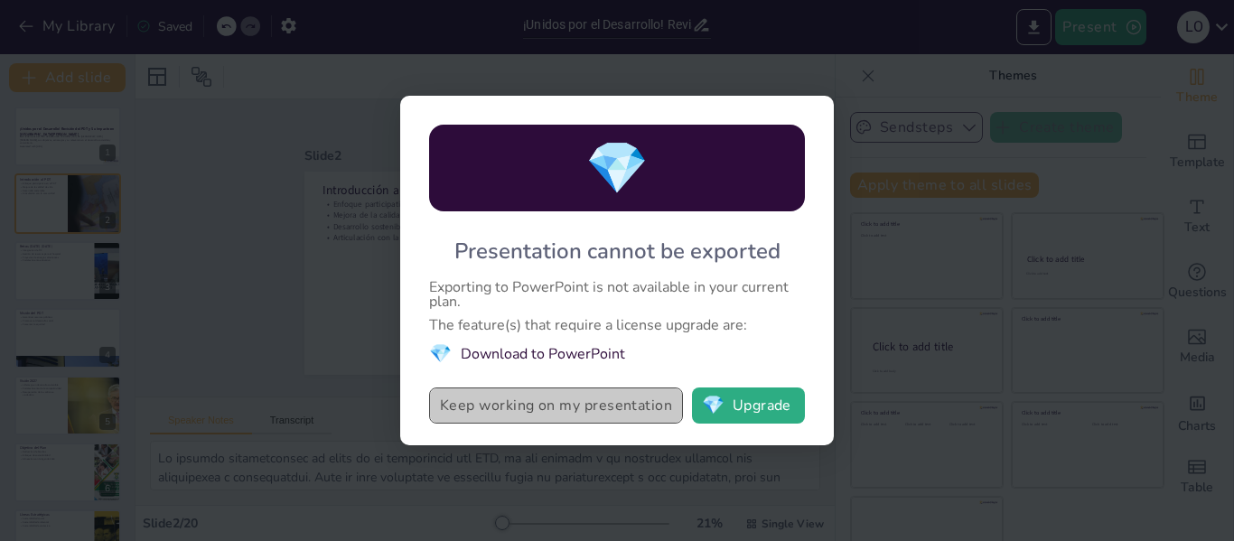
click at [592, 402] on button "Keep working on my presentation" at bounding box center [556, 405] width 254 height 36
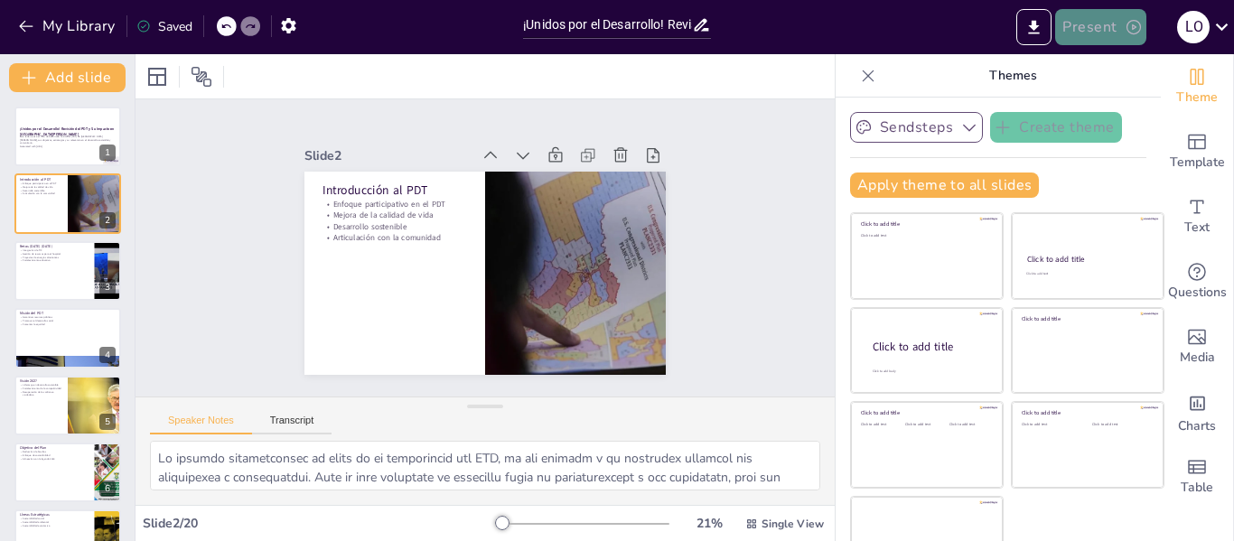
click at [1124, 20] on icon "button" at bounding box center [1133, 27] width 18 height 18
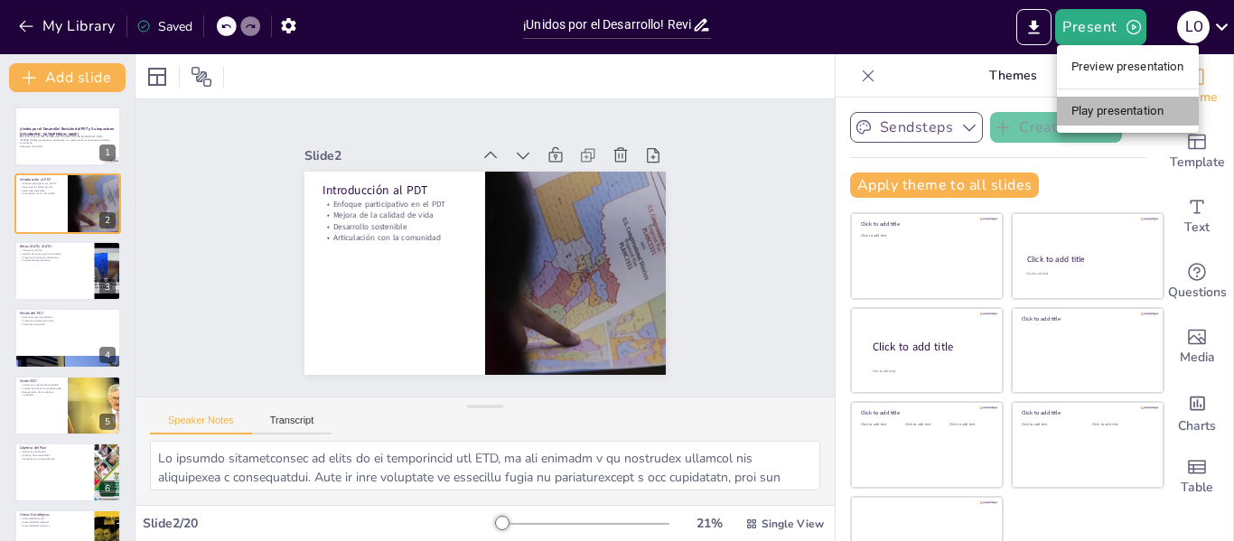
click at [1123, 99] on li "Play presentation" at bounding box center [1128, 111] width 142 height 29
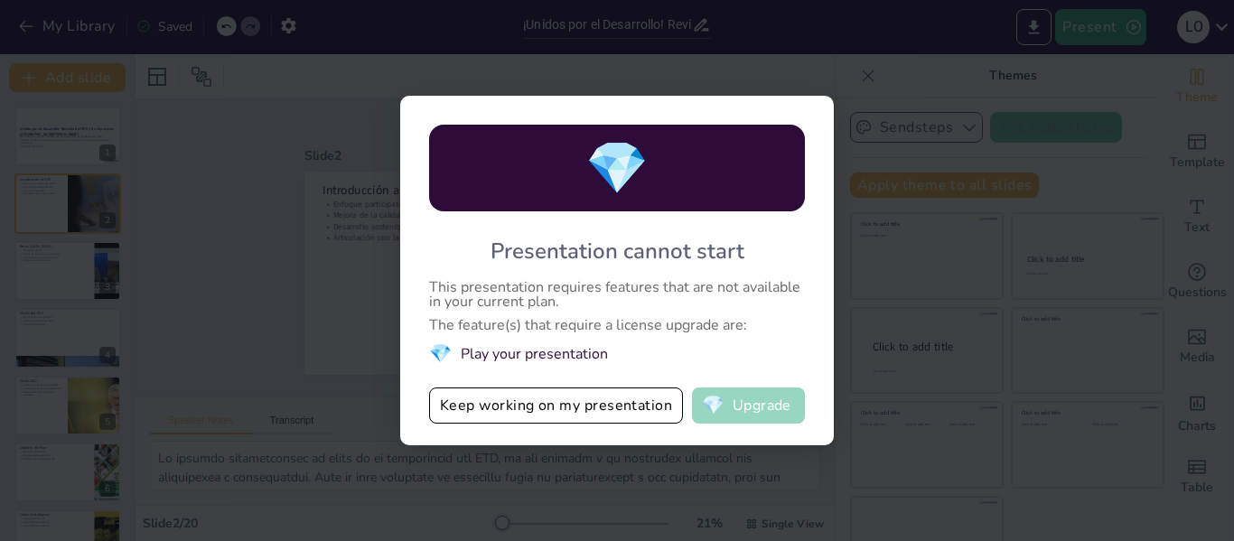
click at [745, 415] on button "💎 Upgrade" at bounding box center [748, 405] width 113 height 36
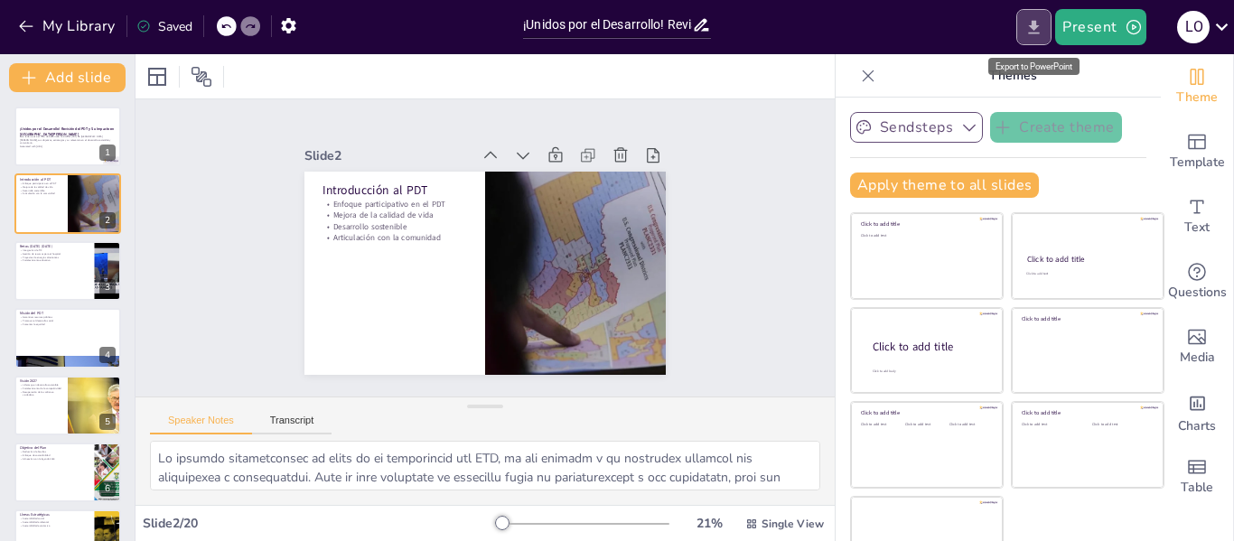
click at [1036, 34] on icon "Export to PowerPoint" at bounding box center [1033, 27] width 19 height 19
